Goal: Task Accomplishment & Management: Manage account settings

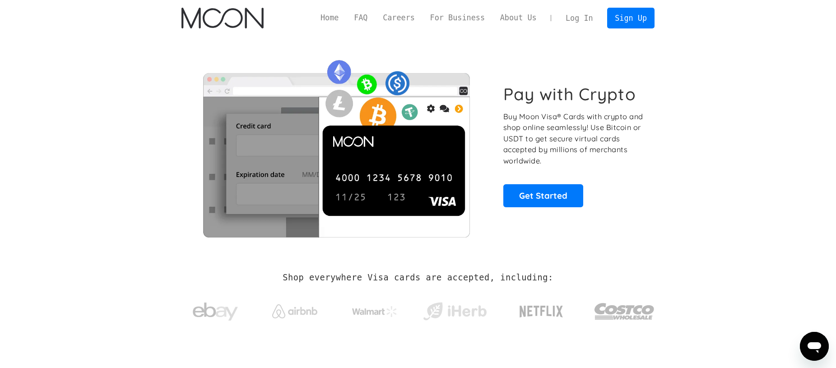
click at [593, 192] on div "Pay with Crypto Buy Moon Visa® Cards with crypto and shop online seamlessly! Us…" at bounding box center [573, 145] width 141 height 123
click at [583, 18] on link "Log In" at bounding box center [579, 18] width 42 height 20
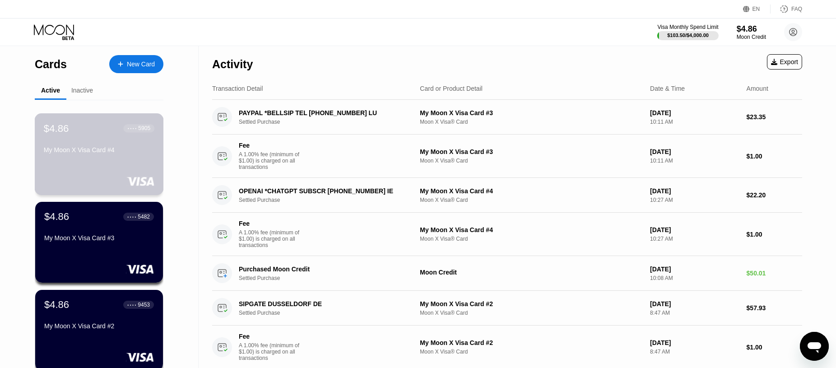
click at [95, 139] on div "$4.86 ● ● ● ● 5905 My Moon X Visa Card #4" at bounding box center [99, 139] width 111 height 35
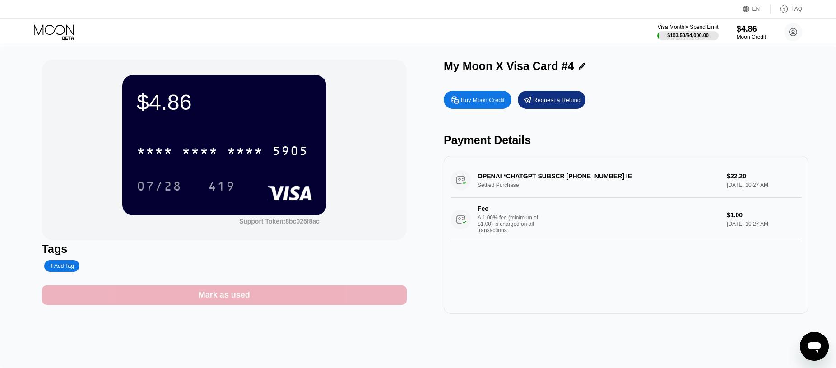
click at [250, 297] on div "Mark as used" at bounding box center [224, 294] width 365 height 19
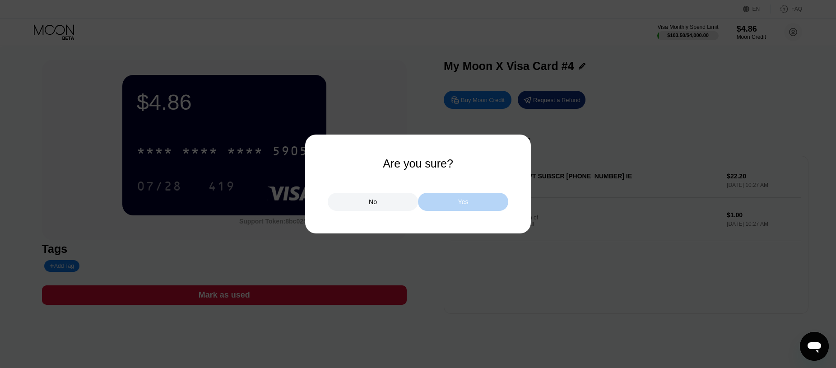
click at [465, 200] on div "Yes" at bounding box center [463, 202] width 10 height 8
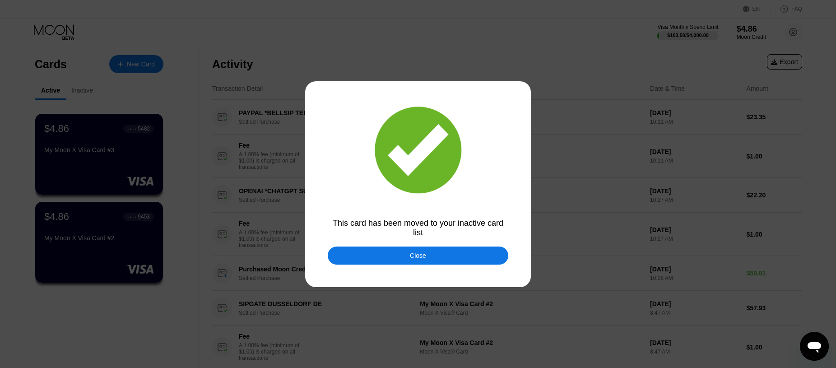
click at [425, 256] on div "Close" at bounding box center [418, 255] width 16 height 7
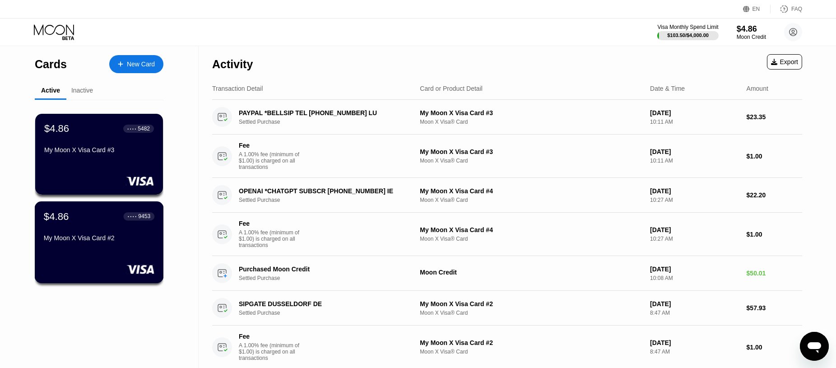
click at [122, 222] on div "$4.86 ● ● ● ● 9453" at bounding box center [99, 216] width 111 height 12
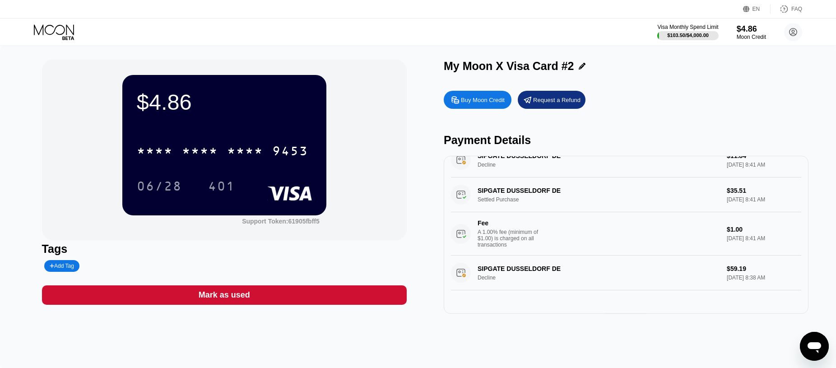
scroll to position [567, 0]
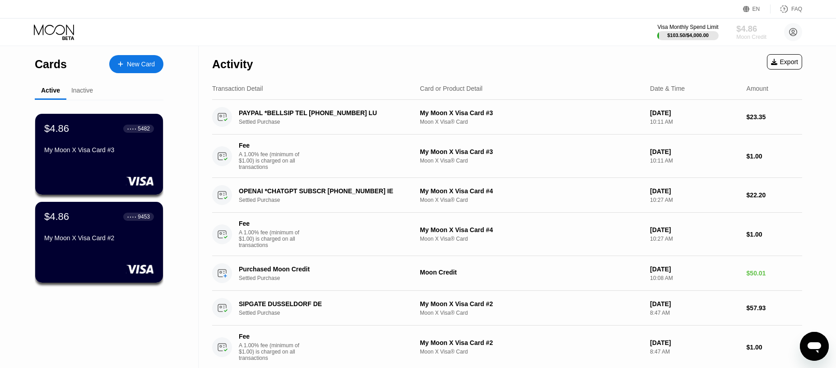
click at [746, 32] on div "$4.86" at bounding box center [751, 28] width 30 height 9
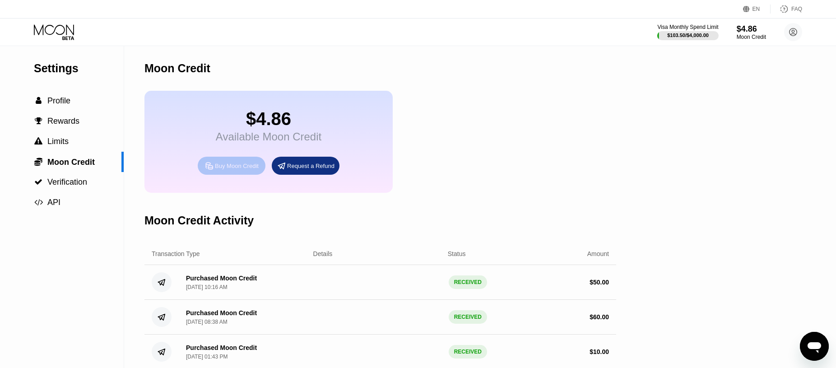
click at [220, 170] on div "Buy Moon Credit" at bounding box center [237, 166] width 44 height 8
type input "0"
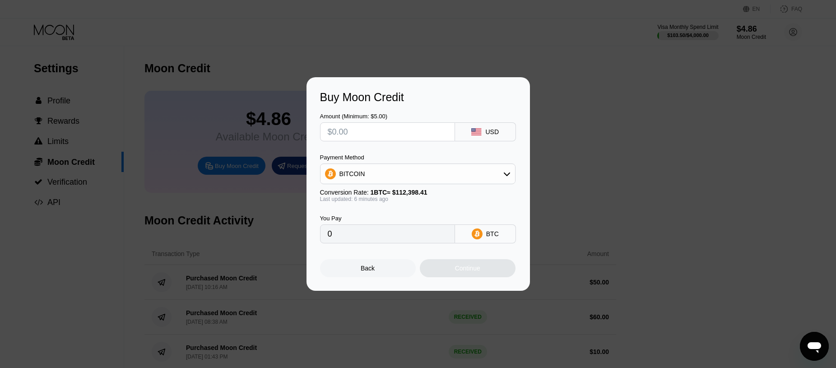
click at [399, 134] on input "text" at bounding box center [388, 132] width 120 height 18
